Goal: Navigation & Orientation: Go to known website

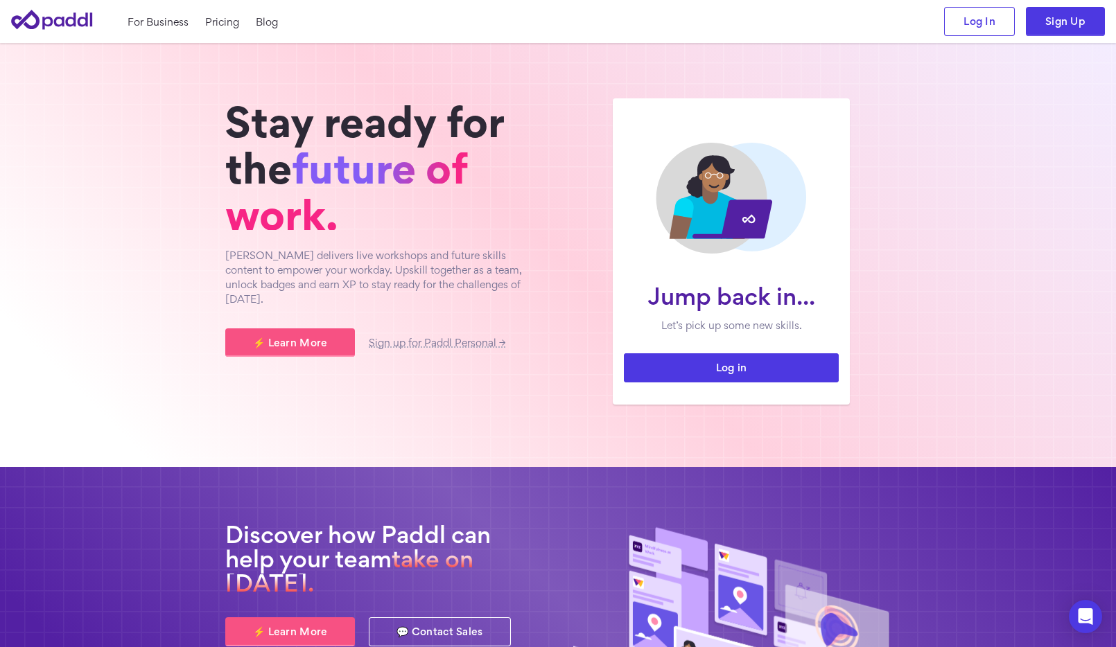
drag, startPoint x: 0, startPoint y: 0, endPoint x: 688, endPoint y: 367, distance: 779.6
click at [688, 367] on link "Log in" at bounding box center [731, 368] width 215 height 29
drag, startPoint x: 507, startPoint y: 338, endPoint x: 434, endPoint y: 558, distance: 231.7
click at [434, 558] on div "Jump back in... Let’s pick up some new skills. Log in Stay ready for the future…" at bounding box center [558, 383] width 1116 height 681
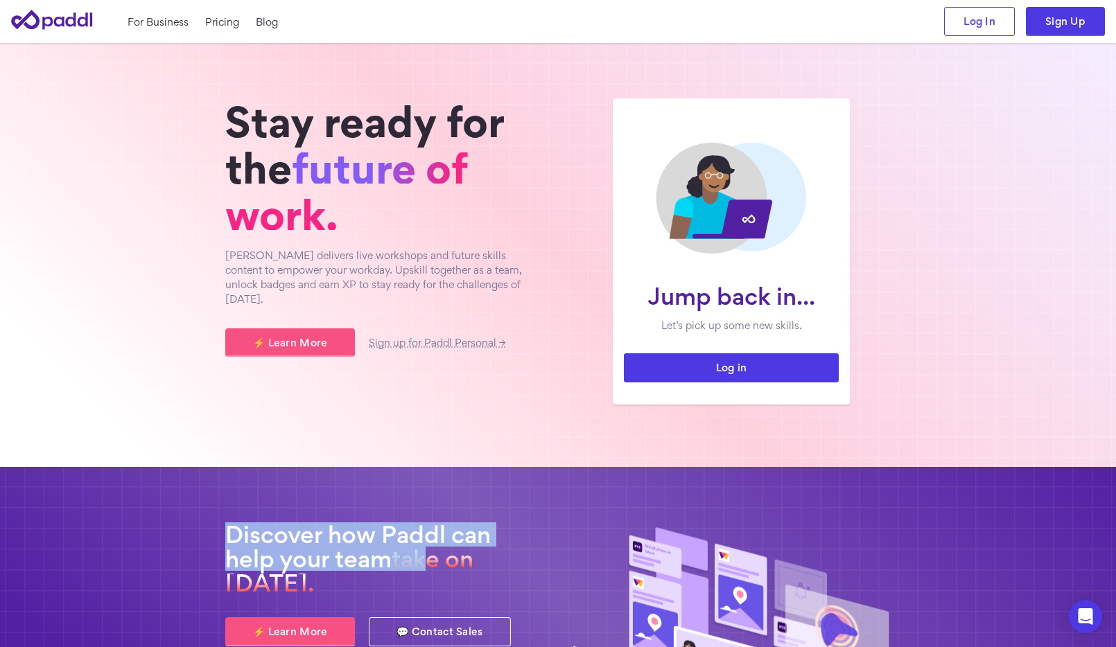
click at [724, 369] on link "Log in" at bounding box center [731, 368] width 215 height 29
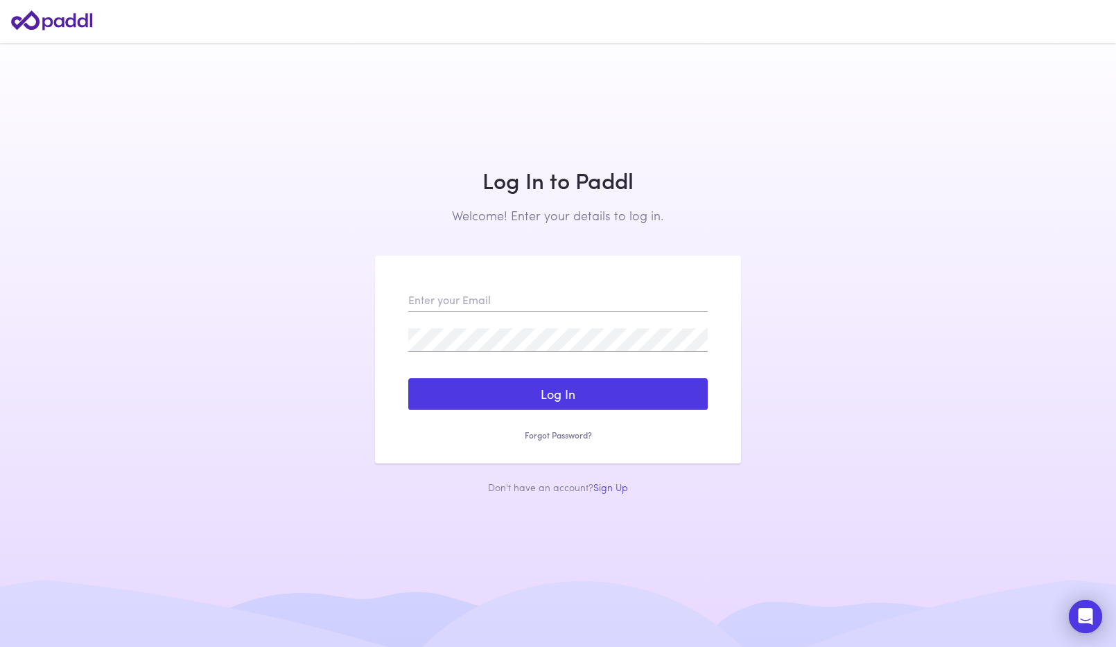
type input "[PERSON_NAME][EMAIL_ADDRESS][PERSON_NAME][DOMAIN_NAME]"
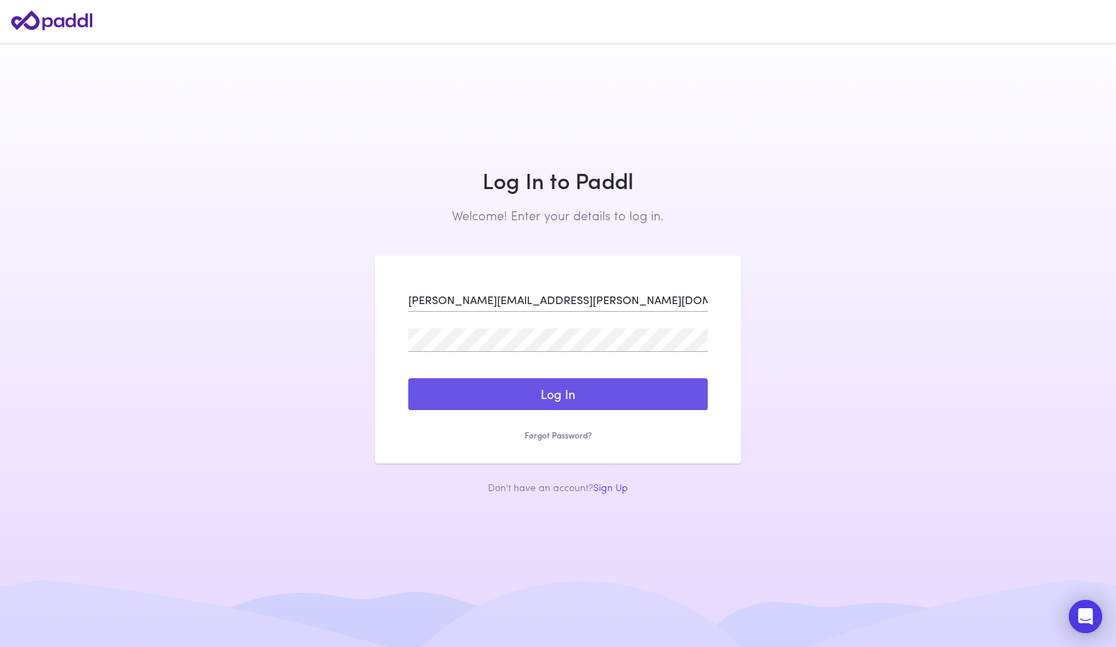
click at [593, 399] on button "Log In" at bounding box center [557, 394] width 299 height 32
